Goal: Task Accomplishment & Management: Manage account settings

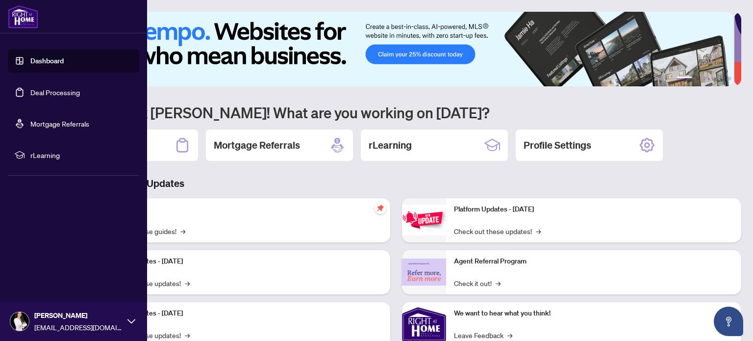
click at [57, 88] on link "Deal Processing" at bounding box center [55, 92] width 50 height 9
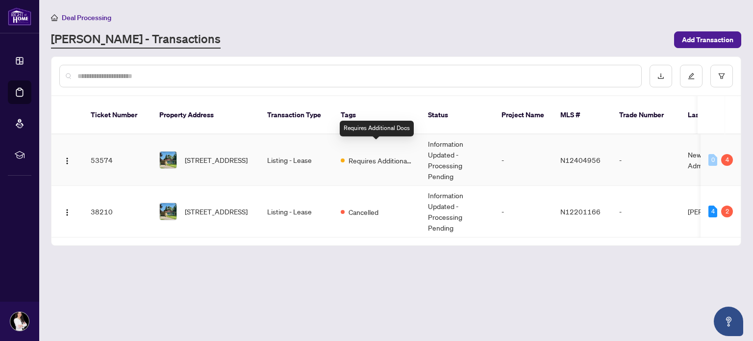
click at [386, 155] on span "Requires Additional Docs" at bounding box center [381, 160] width 64 height 11
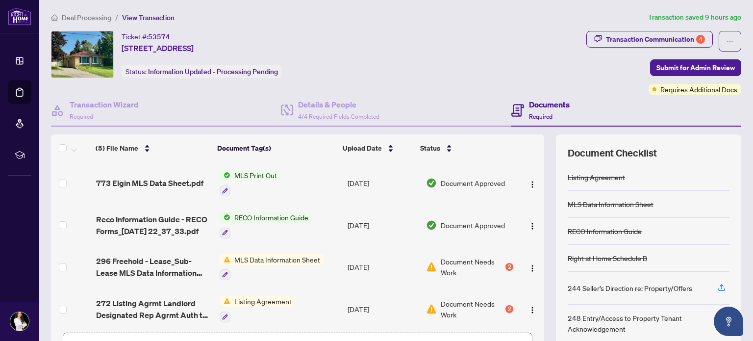
click at [276, 258] on span "MLS Data Information Sheet" at bounding box center [278, 259] width 94 height 11
click at [467, 258] on span "Document Needs Work" at bounding box center [472, 267] width 63 height 22
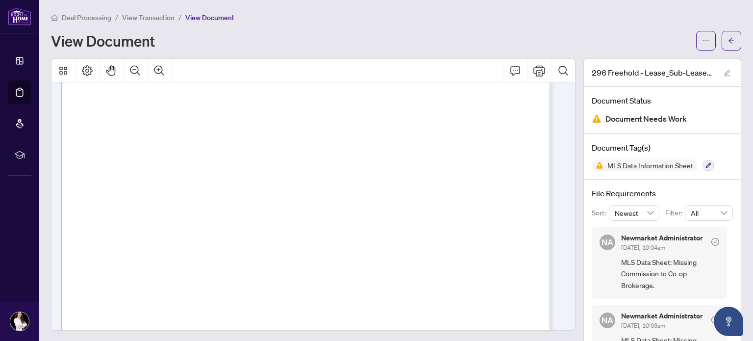
scroll to position [8194, 0]
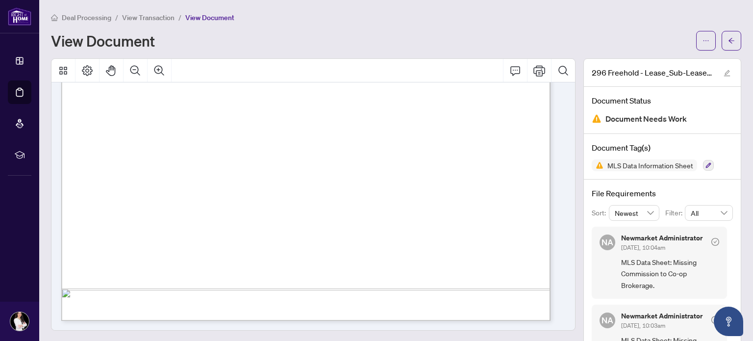
click at [634, 255] on div "Newmarket Administrator [DATE], 10:04am MLS Data Sheet: Missing Commission to C…" at bounding box center [670, 262] width 98 height 56
click at [145, 19] on span "View Transaction" at bounding box center [148, 17] width 52 height 9
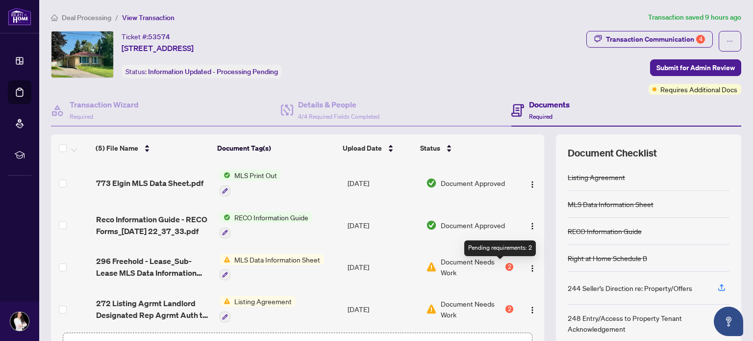
click at [506, 263] on div "2" at bounding box center [510, 267] width 8 height 8
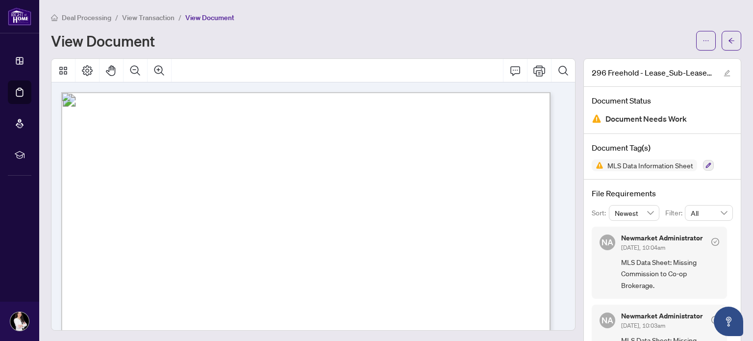
click at [167, 18] on span "View Transaction" at bounding box center [148, 17] width 52 height 9
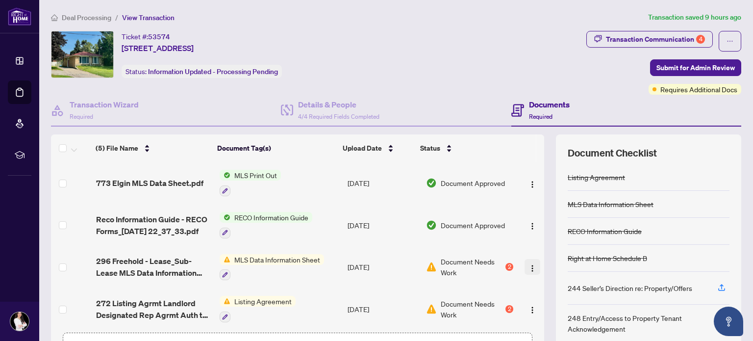
click at [529, 266] on img "button" at bounding box center [533, 268] width 8 height 8
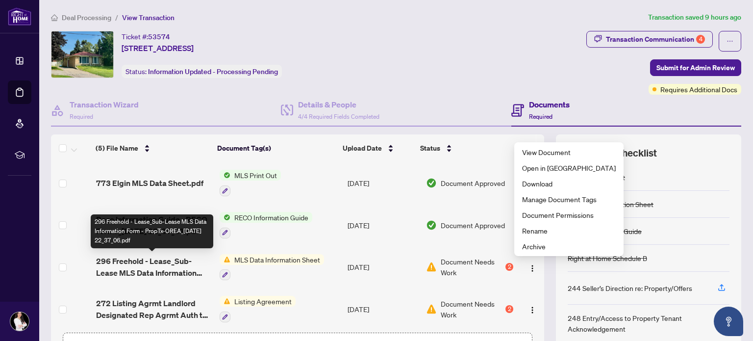
click at [165, 262] on span "296 Freehold - Lease_Sub-Lease MLS Data Information Form - PropTx-OREA_[DATE] 2…" at bounding box center [153, 267] width 115 height 24
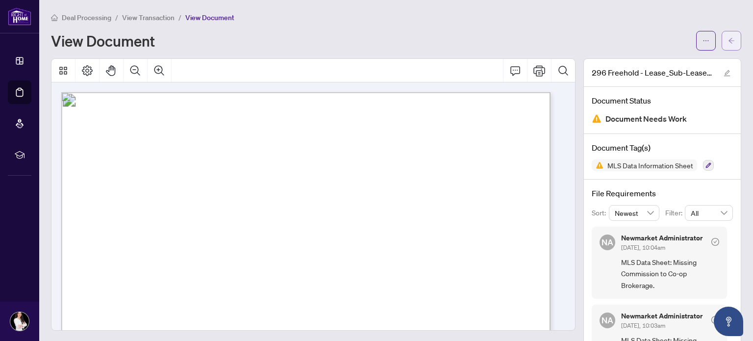
click at [728, 40] on icon "arrow-left" at bounding box center [731, 40] width 7 height 7
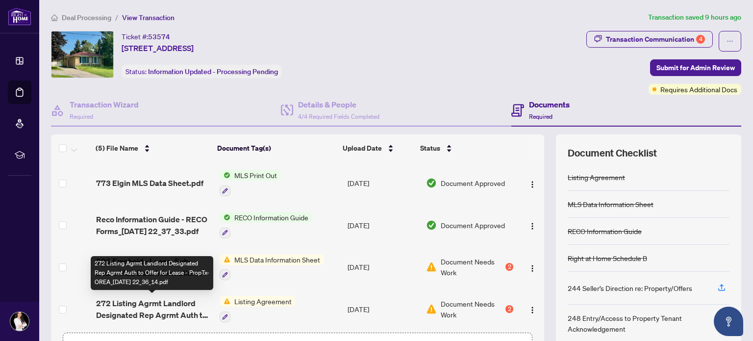
click at [173, 259] on div "272 Listing Agrmt Landlord Designated Rep Agrmt Auth to Offer for Lease - PropT…" at bounding box center [152, 273] width 123 height 34
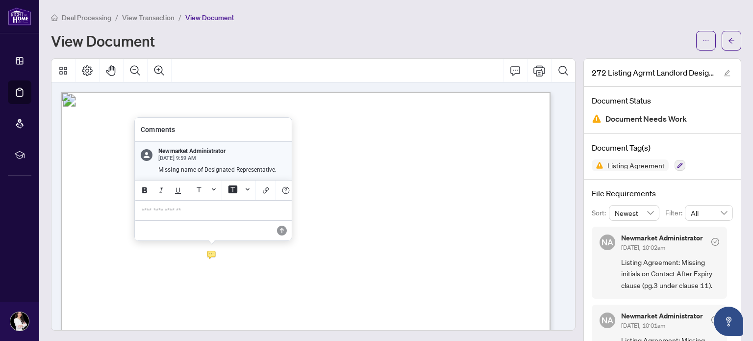
click at [220, 208] on p "**********" at bounding box center [213, 210] width 143 height 8
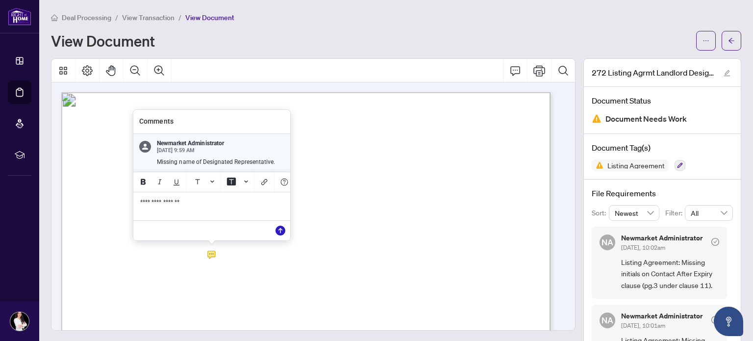
click at [283, 231] on icon "Save" at bounding box center [281, 231] width 10 height 10
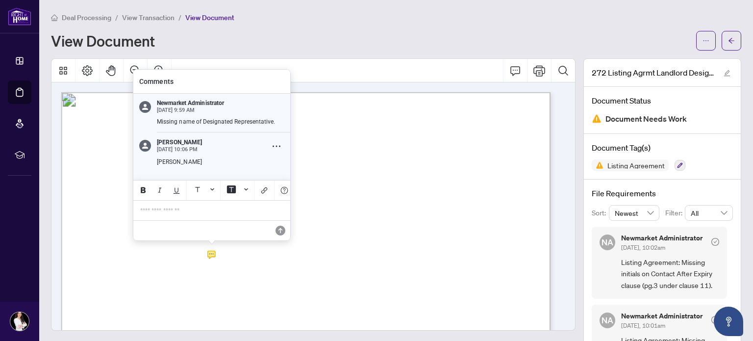
click at [228, 170] on div "[PERSON_NAME] [DATE] 10:06 PM [PERSON_NAME]" at bounding box center [211, 156] width 157 height 48
click at [189, 152] on div "[PERSON_NAME] [DATE] 10:06 PM [PERSON_NAME]" at bounding box center [211, 156] width 157 height 48
click at [146, 141] on icon at bounding box center [145, 146] width 12 height 12
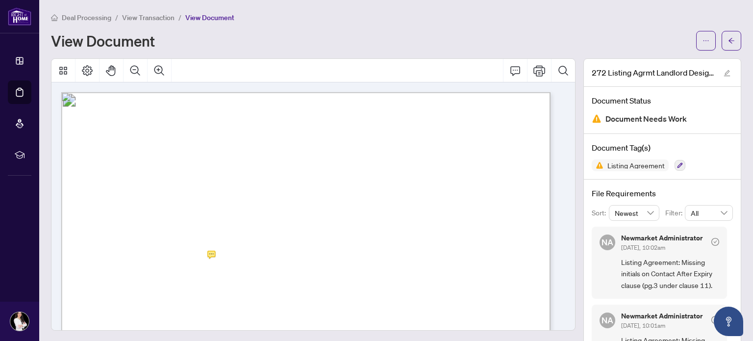
click at [290, 104] on span "DigiSign Verified - beac8f5e-13e5-4d1b-b1e1-83c1dd9ffdfd" at bounding box center [186, 103] width 208 height 9
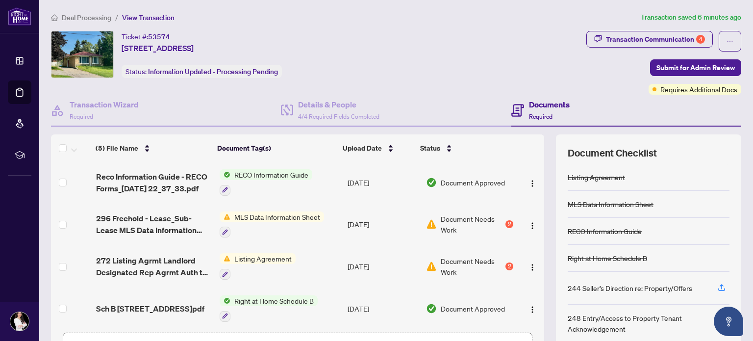
scroll to position [46, 0]
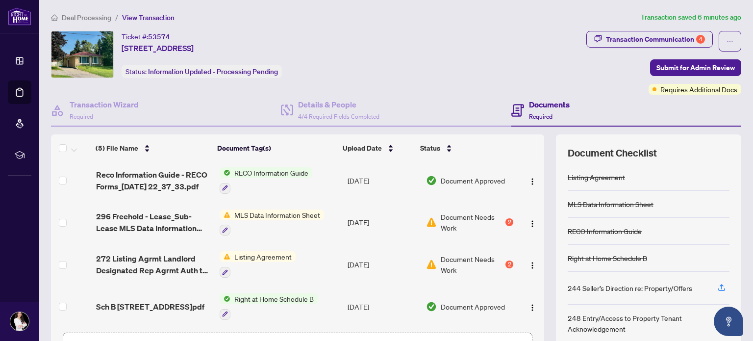
click at [249, 247] on td "Listing Agreement" at bounding box center [280, 264] width 128 height 42
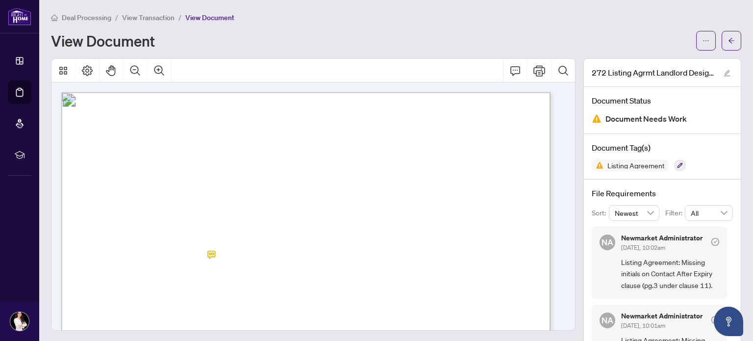
scroll to position [162, 0]
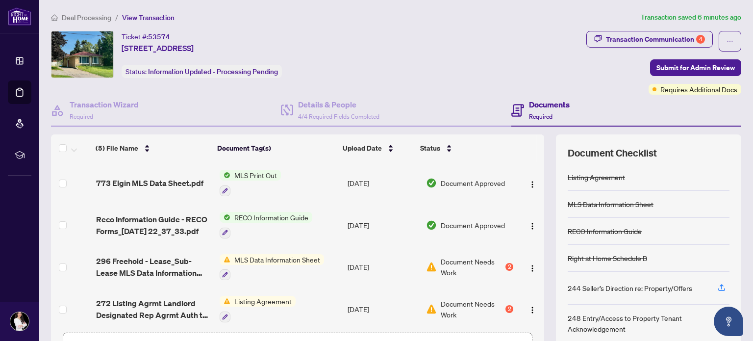
click at [251, 258] on span "MLS Data Information Sheet" at bounding box center [278, 259] width 94 height 11
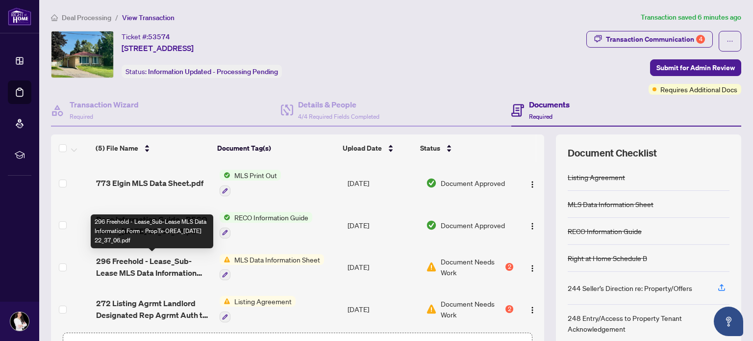
click at [143, 263] on span "296 Freehold - Lease_Sub-Lease MLS Data Information Form - PropTx-OREA_[DATE] 2…" at bounding box center [153, 267] width 115 height 24
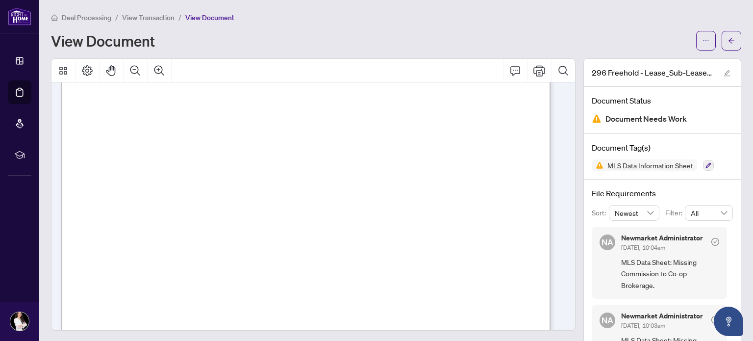
scroll to position [170, 0]
click at [569, 322] on div at bounding box center [313, 207] width 533 height 299
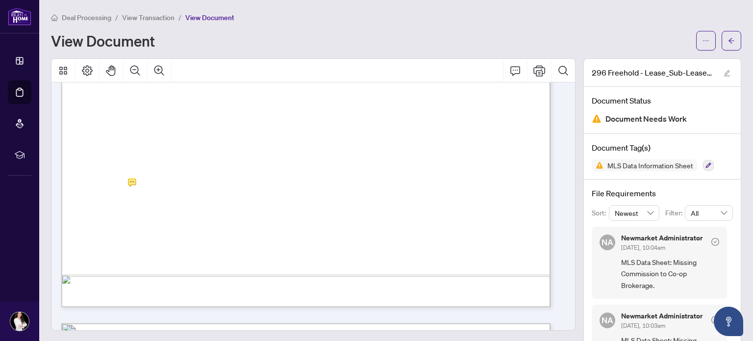
click at [143, 182] on div "LEASE PRICE AMOUNTS/DATES CONTRACT COMMENCEMENT / / MM DD YYYY EXPIRY DATE / / …" at bounding box center [459, 190] width 797 height 1032
click at [534, 69] on icon "Print" at bounding box center [540, 71] width 12 height 12
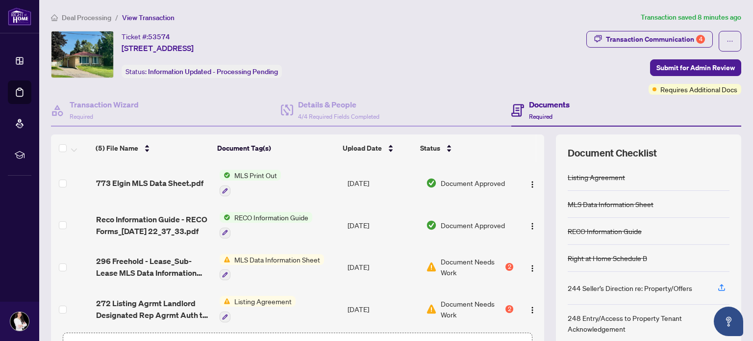
click at [287, 261] on span "MLS Data Information Sheet" at bounding box center [278, 259] width 94 height 11
click at [284, 304] on span "MLS Data Information Sheet" at bounding box center [272, 306] width 94 height 11
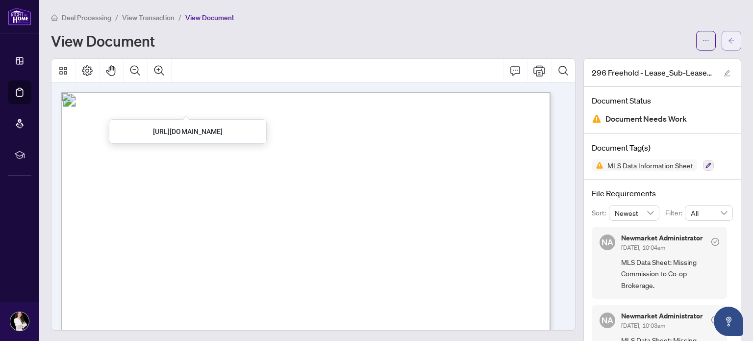
click at [728, 43] on icon "arrow-left" at bounding box center [731, 40] width 7 height 7
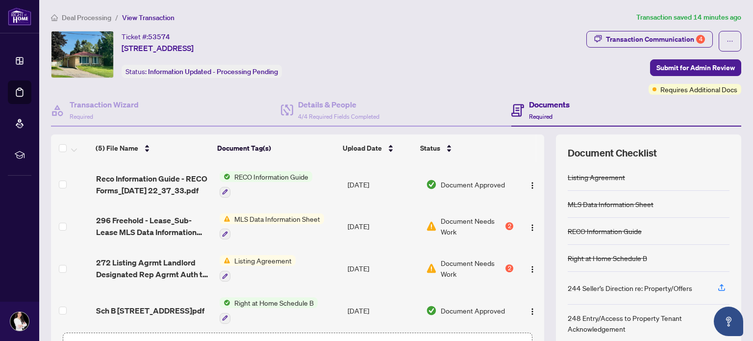
scroll to position [46, 0]
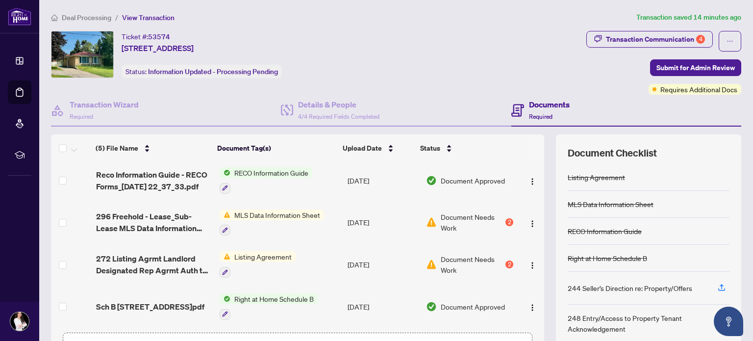
click at [264, 256] on span "Listing Agreement" at bounding box center [263, 256] width 65 height 11
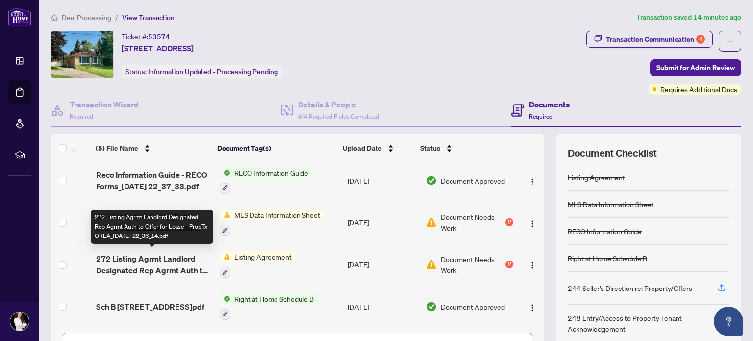
click at [161, 256] on span "272 Listing Agrmt Landlord Designated Rep Agrmt Auth to Offer for Lease - PropT…" at bounding box center [153, 265] width 115 height 24
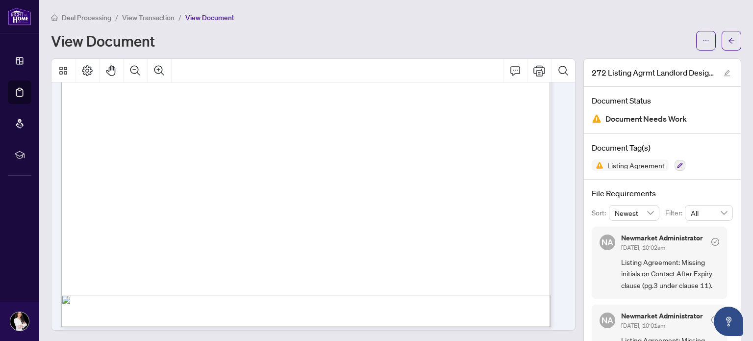
scroll to position [3001, 0]
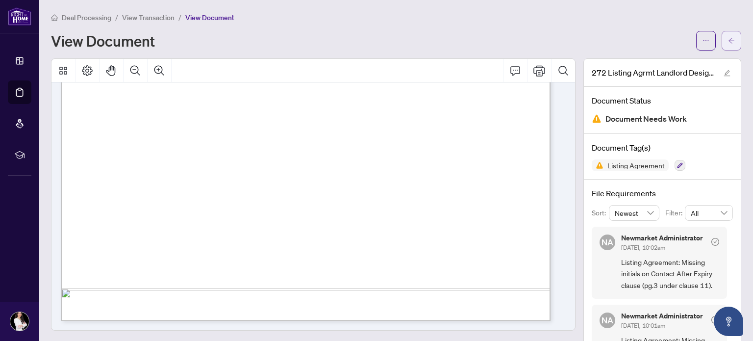
click at [728, 43] on icon "arrow-left" at bounding box center [731, 40] width 7 height 7
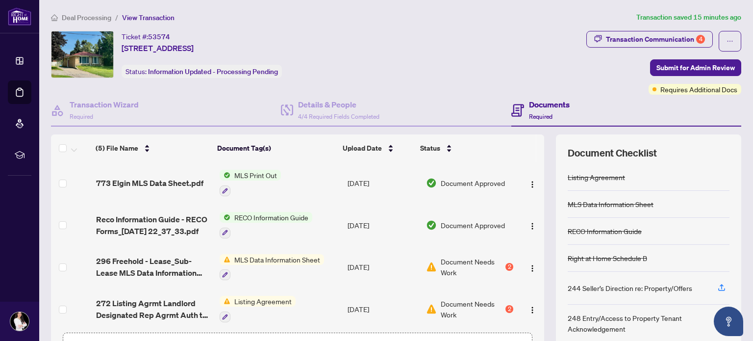
click at [278, 261] on span "MLS Data Information Sheet" at bounding box center [278, 259] width 94 height 11
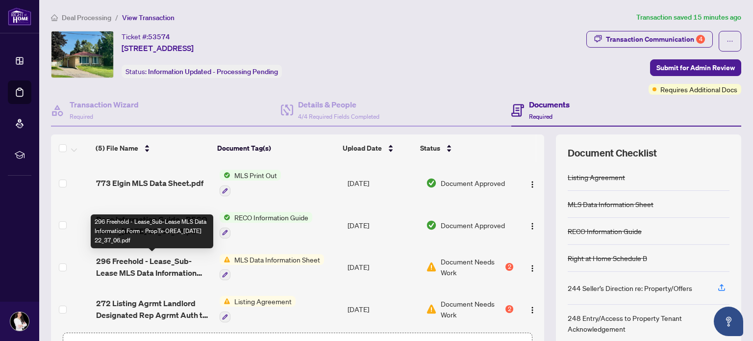
click at [177, 260] on span "296 Freehold - Lease_Sub-Lease MLS Data Information Form - PropTx-OREA_[DATE] 2…" at bounding box center [153, 267] width 115 height 24
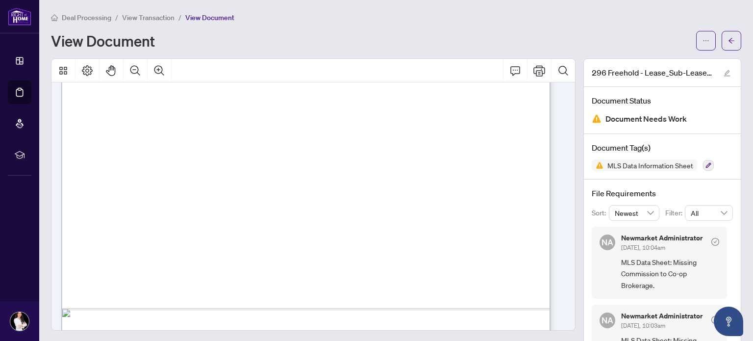
scroll to position [8083, 0]
click at [617, 159] on span "MLS Data Information Sheet" at bounding box center [644, 165] width 105 height 12
click at [722, 39] on button "button" at bounding box center [732, 41] width 20 height 20
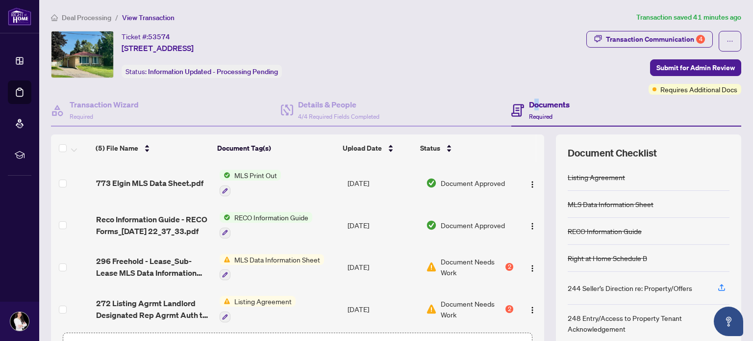
click at [533, 103] on h4 "Documents" at bounding box center [549, 105] width 41 height 12
click at [512, 106] on icon at bounding box center [518, 110] width 13 height 13
click at [447, 77] on div "Ticket #: 53574 [STREET_ADDRESS] Status: Information Updated - Processing Pendi…" at bounding box center [317, 63] width 536 height 64
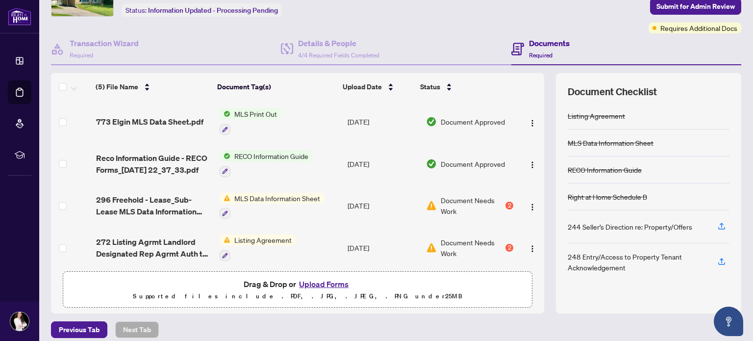
scroll to position [69, 0]
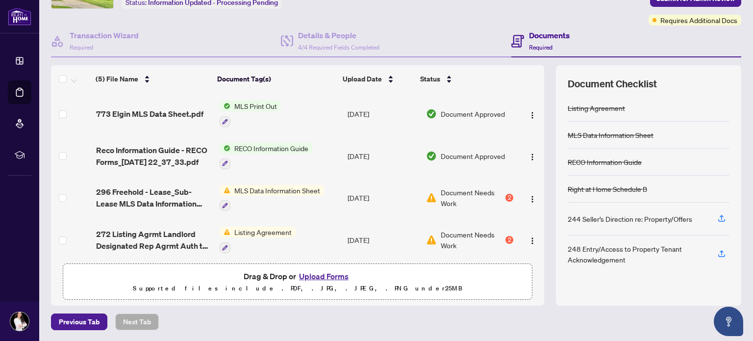
click at [333, 277] on button "Upload Forms" at bounding box center [323, 276] width 55 height 13
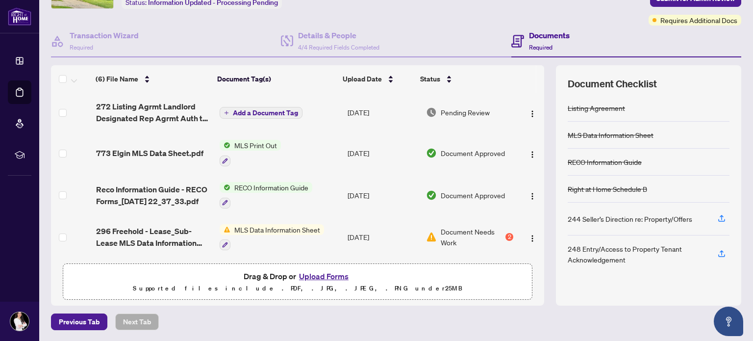
click at [327, 275] on button "Upload Forms" at bounding box center [323, 276] width 55 height 13
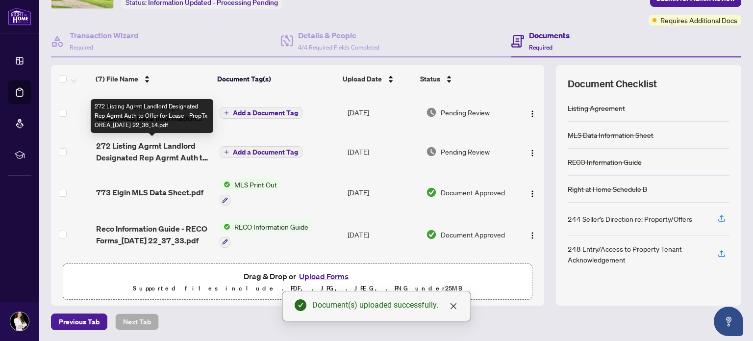
click at [137, 156] on span "272 Listing Agrmt Landlord Designated Rep Agrmt Auth to Offer for Lease - PropT…" at bounding box center [153, 152] width 115 height 24
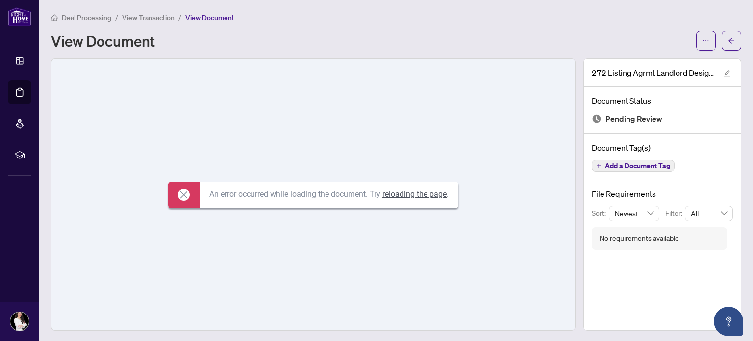
click at [420, 195] on link "reloading the page" at bounding box center [415, 193] width 64 height 9
click at [420, 195] on link "reloading the page" at bounding box center [416, 194] width 65 height 8
click at [728, 35] on span "button" at bounding box center [731, 41] width 7 height 16
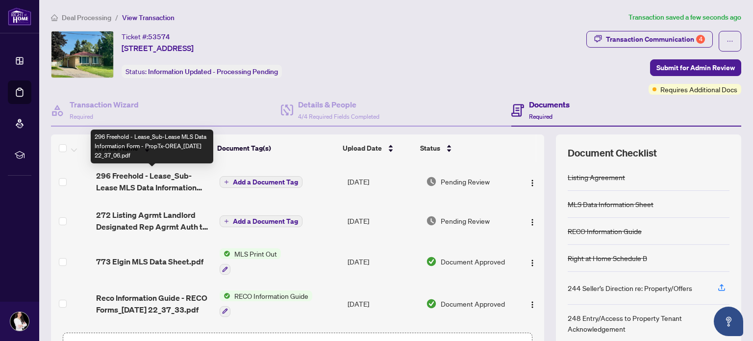
click at [158, 178] on span "296 Freehold - Lease_Sub-Lease MLS Data Information Form - PropTx-OREA_[DATE] 2…" at bounding box center [153, 182] width 115 height 24
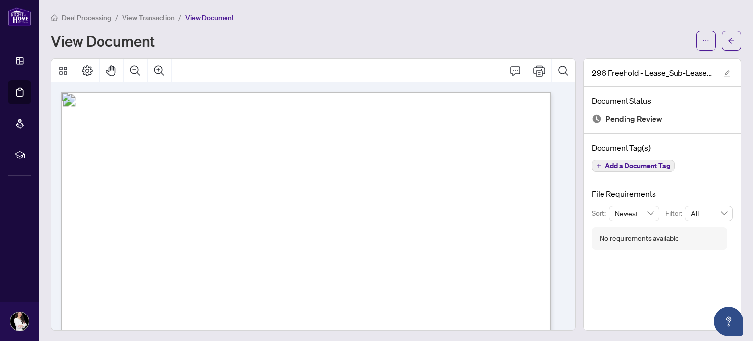
click at [574, 27] on div "Deal Processing / View Transaction / View Document View Document" at bounding box center [396, 31] width 691 height 39
click at [728, 36] on span "button" at bounding box center [731, 41] width 7 height 16
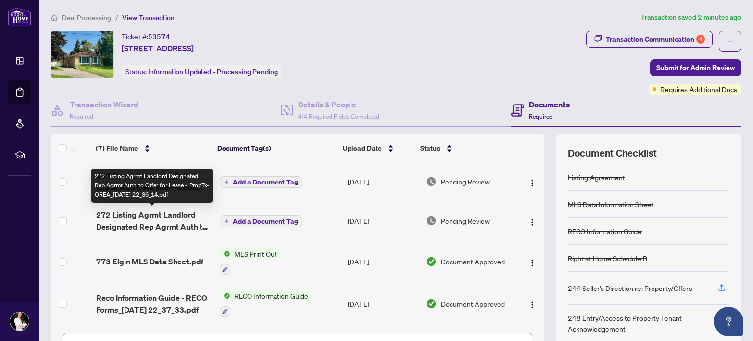
click at [167, 220] on span "272 Listing Agrmt Landlord Designated Rep Agrmt Auth to Offer for Lease - PropT…" at bounding box center [153, 221] width 115 height 24
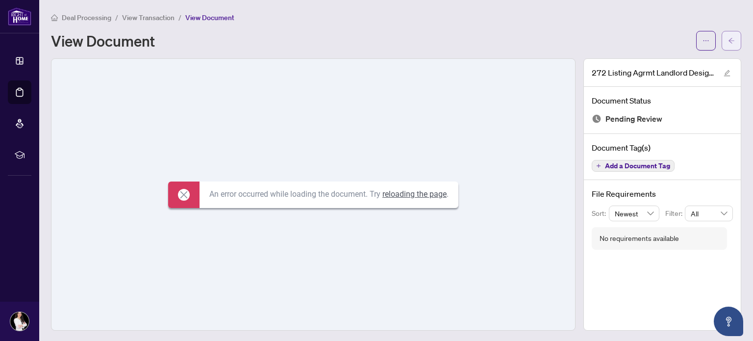
click at [728, 34] on button "button" at bounding box center [732, 41] width 20 height 20
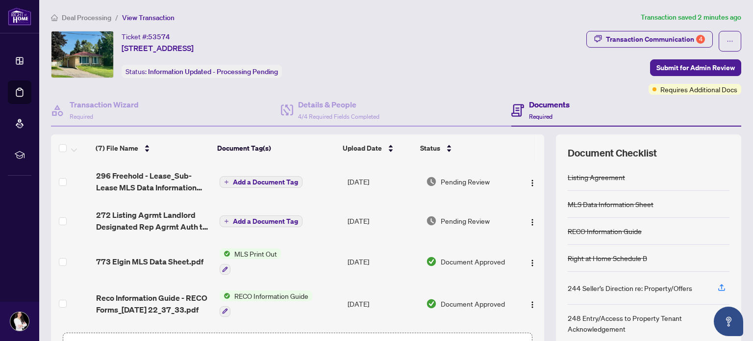
scroll to position [69, 0]
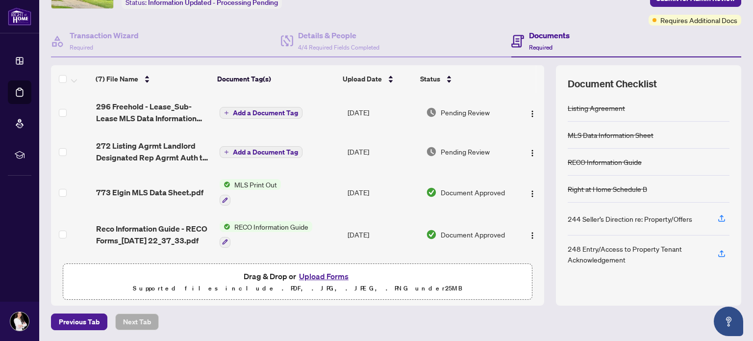
click at [326, 272] on button "Upload Forms" at bounding box center [323, 276] width 55 height 13
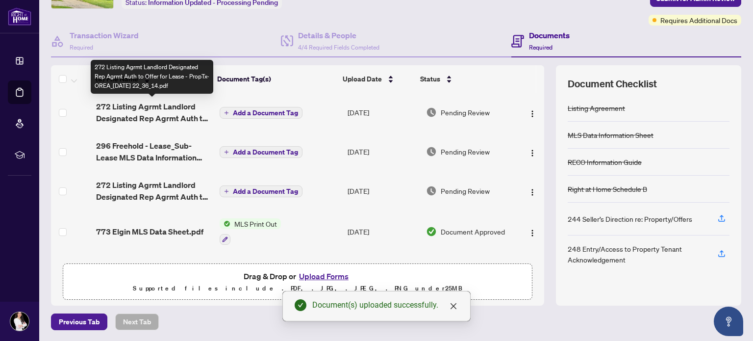
click at [168, 102] on span "272 Listing Agrmt Landlord Designated Rep Agrmt Auth to Offer for Lease - PropT…" at bounding box center [153, 113] width 115 height 24
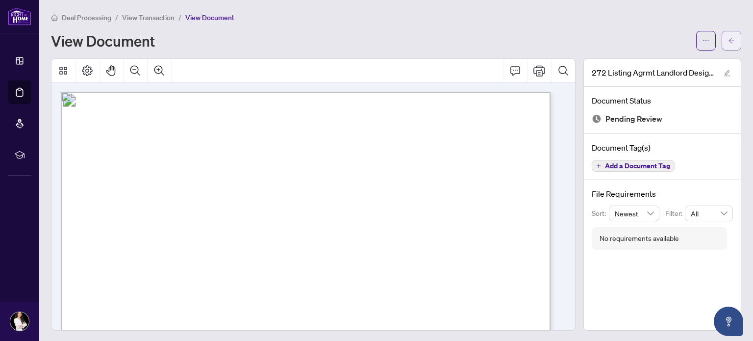
click at [728, 38] on icon "arrow-left" at bounding box center [731, 40] width 7 height 7
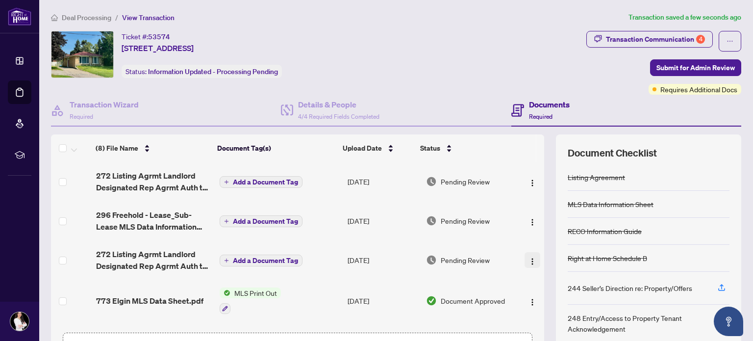
click at [529, 260] on img "button" at bounding box center [533, 261] width 8 height 8
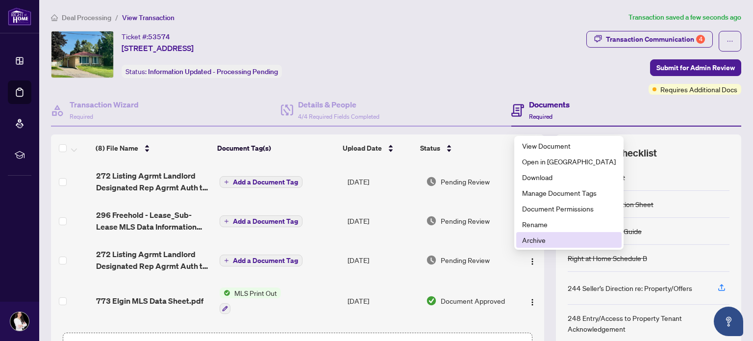
click at [528, 243] on span "Archive" at bounding box center [569, 239] width 94 height 11
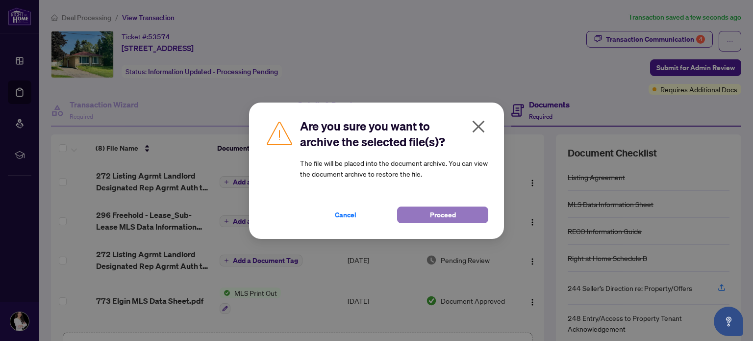
click at [446, 213] on span "Proceed" at bounding box center [443, 215] width 26 height 16
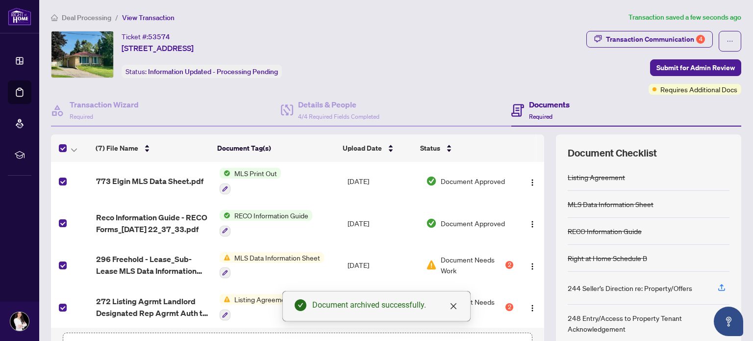
scroll to position [124, 0]
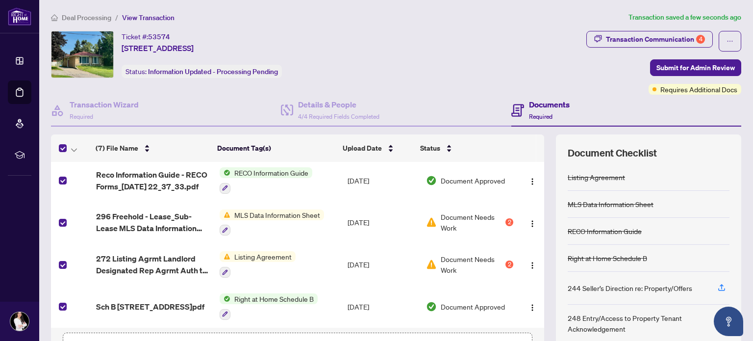
click at [67, 221] on td at bounding box center [71, 223] width 41 height 42
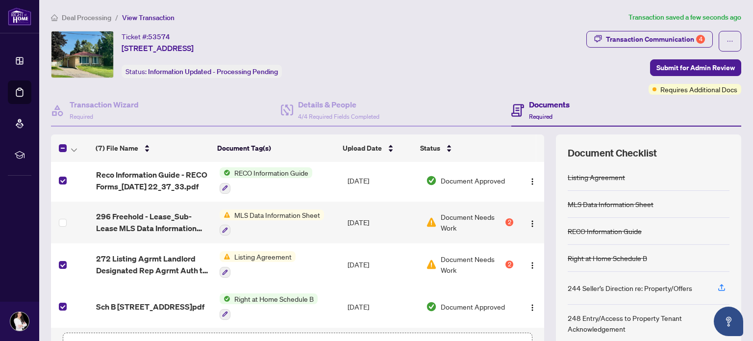
click at [67, 256] on td at bounding box center [71, 264] width 41 height 42
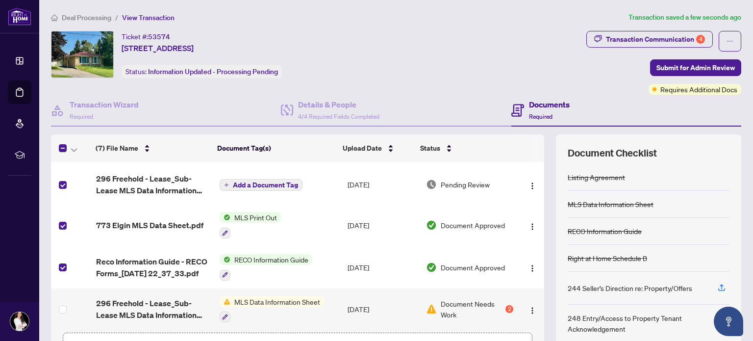
scroll to position [0, 0]
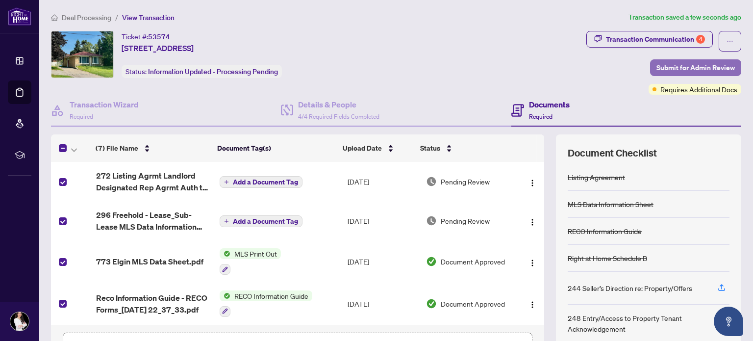
click at [669, 64] on span "Submit for Admin Review" at bounding box center [696, 68] width 78 height 16
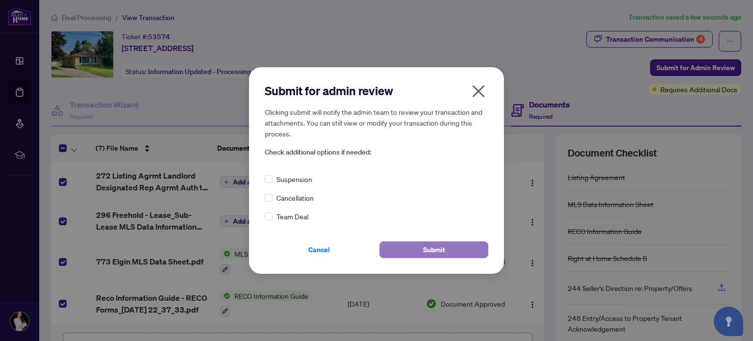
click at [447, 252] on button "Submit" at bounding box center [434, 249] width 109 height 17
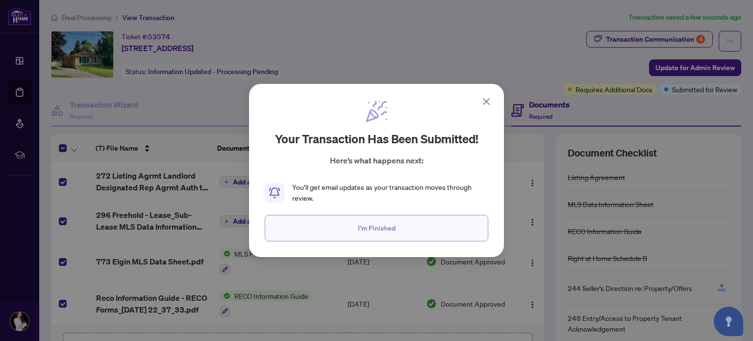
click at [386, 230] on span "I'm Finished" at bounding box center [377, 228] width 38 height 16
